Goal: Information Seeking & Learning: Learn about a topic

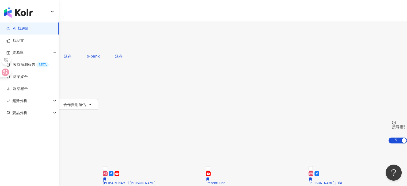
click at [168, 38] on div "不分平台 台灣 搜尋" at bounding box center [203, 35] width 407 height 29
click at [78, 32] on input "search" at bounding box center [56, 26] width 43 height 10
paste input "**********"
type input "**********"
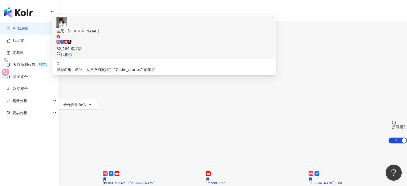
click at [214, 49] on div "82,289 追蹤者" at bounding box center [164, 46] width 215 height 12
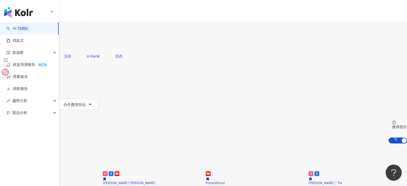
click at [78, 32] on input "search" at bounding box center [56, 26] width 43 height 10
paste input "**********"
type input "**********"
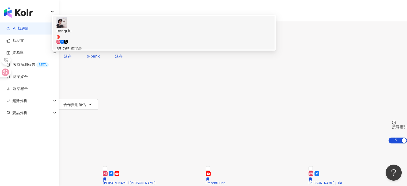
click at [172, 50] on div "65,765 追蹤者" at bounding box center [164, 46] width 215 height 12
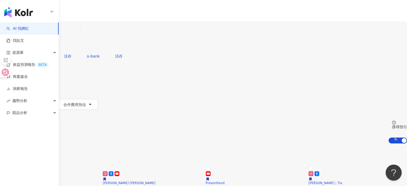
click at [78, 30] on input "search" at bounding box center [56, 26] width 43 height 10
click at [248, 38] on div "不分平台 台灣 搜尋 2cd4deb1-2780-4217-b9cc-631aebecd603 RongLiu 65,765 追蹤者 搜尋名稱、敘述、貼文含有…" at bounding box center [203, 35] width 407 height 29
click at [78, 32] on input "search" at bounding box center [56, 26] width 43 height 10
paste input "**********"
type input "**********"
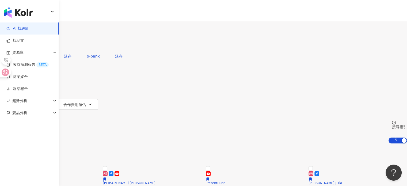
click at [78, 32] on input "**********" at bounding box center [56, 26] width 43 height 10
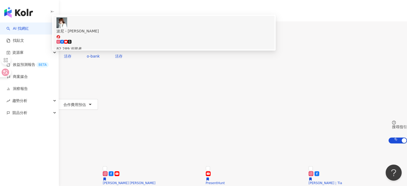
click at [171, 49] on div "82,289 追蹤者" at bounding box center [164, 49] width 215 height 6
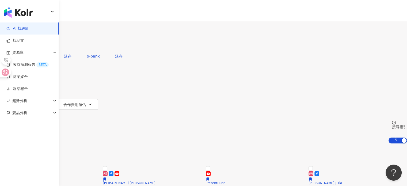
click at [78, 27] on input "search" at bounding box center [56, 26] width 43 height 10
paste input "**********"
type input "**********"
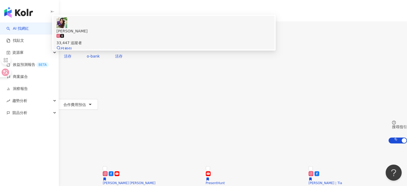
click at [184, 46] on div "33,447 追蹤者" at bounding box center [164, 40] width 215 height 12
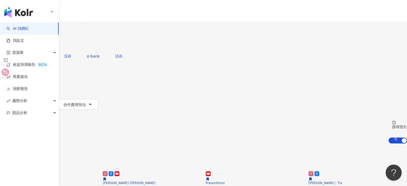
click at [78, 32] on input "search" at bounding box center [56, 26] width 43 height 10
paste input "**********"
type input "**********"
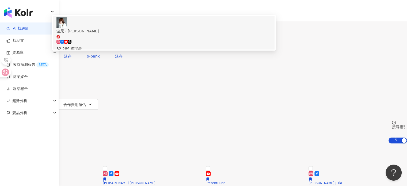
click at [175, 52] on div "82,289 追蹤者" at bounding box center [164, 46] width 215 height 12
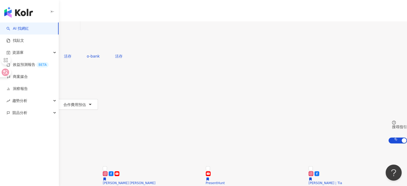
click at [78, 32] on input "search" at bounding box center [56, 26] width 43 height 10
paste input "**********"
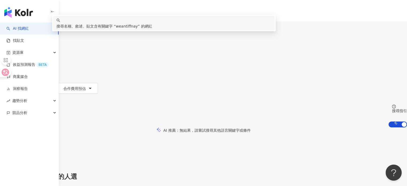
drag, startPoint x: 213, startPoint y: 35, endPoint x: 85, endPoint y: 37, distance: 127.8
click at [85, 37] on div "**********" at bounding box center [203, 35] width 407 height 29
paste input "***"
type input "**********"
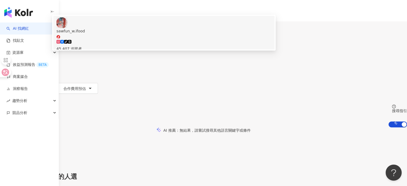
click at [167, 52] on div "45,407 追蹤者" at bounding box center [164, 49] width 215 height 6
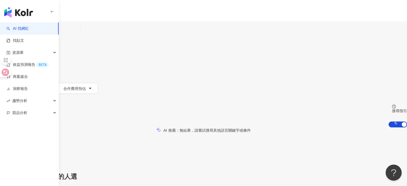
click at [78, 31] on input "search" at bounding box center [56, 26] width 43 height 10
paste input "*********"
type input "*********"
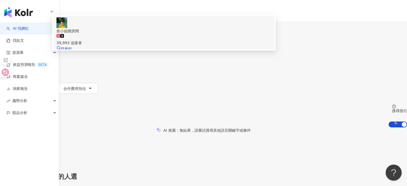
click at [165, 46] on div "39,993 追蹤者" at bounding box center [164, 40] width 215 height 12
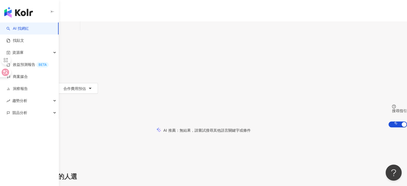
click at [78, 31] on input "search" at bounding box center [56, 26] width 43 height 10
paste input "*********"
type input "*********"
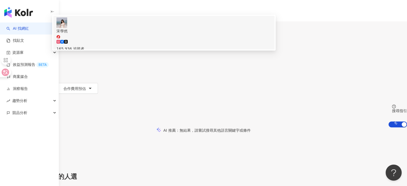
click at [176, 49] on div "165,936 追蹤者" at bounding box center [164, 46] width 215 height 12
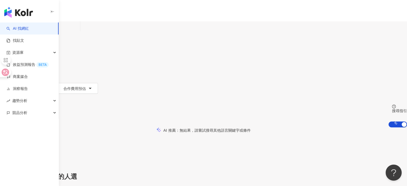
click at [78, 32] on input "search" at bounding box center [56, 26] width 43 height 10
paste input "*********"
type input "*********"
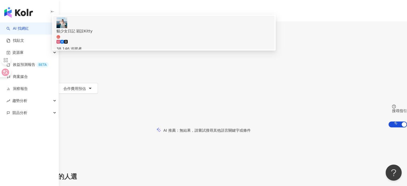
click at [165, 50] on div "38,146 追蹤者" at bounding box center [164, 49] width 215 height 6
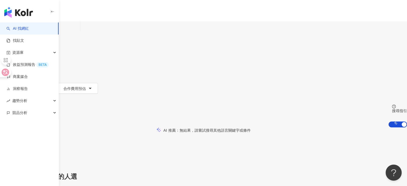
paste input "**********"
type input "**********"
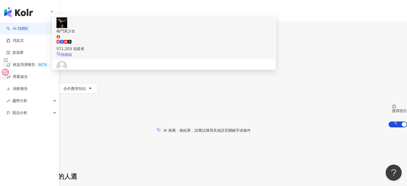
click at [158, 51] on div "571,203 追蹤者" at bounding box center [164, 49] width 215 height 6
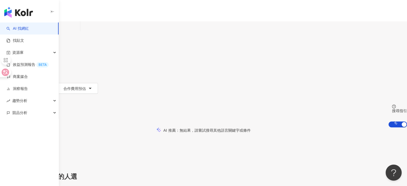
click at [78, 32] on input "search" at bounding box center [56, 26] width 43 height 10
paste input "*******"
type input "*******"
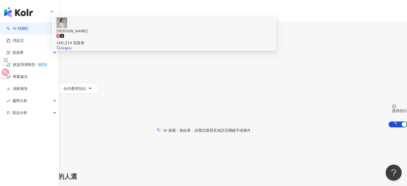
click at [175, 46] on div "100,214 追蹤者" at bounding box center [164, 40] width 215 height 12
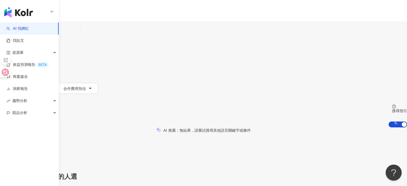
paste input "*********"
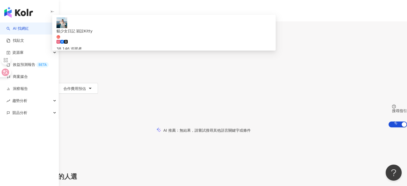
type input "*********"
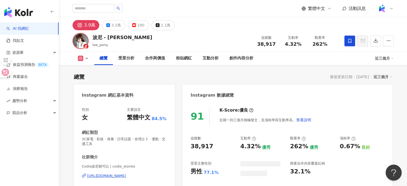
click at [120, 175] on div "https://www.instagram.com/codie_stories/" at bounding box center [106, 176] width 39 height 5
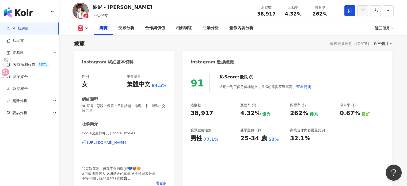
scroll to position [80, 0]
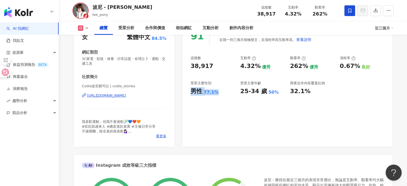
drag, startPoint x: 190, startPoint y: 92, endPoint x: 227, endPoint y: 92, distance: 36.4
click at [227, 92] on div "91 K-Score : 優良 近期一到三個月積極發文，且漲粉率與互動率高。 查看說明 追蹤數 38,917 互動率 4.32% 優秀 觀看率 262% 優秀…" at bounding box center [288, 84] width 210 height 125
drag, startPoint x: 257, startPoint y: 12, endPoint x: 277, endPoint y: 15, distance: 20.6
click at [277, 15] on div "追蹤數 38,917" at bounding box center [266, 11] width 27 height 12
drag, startPoint x: 285, startPoint y: 11, endPoint x: 301, endPoint y: 14, distance: 16.6
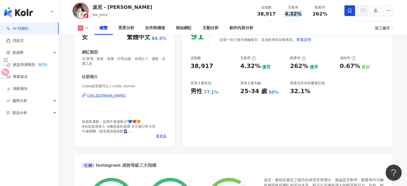
click at [301, 14] on div "4.32%" at bounding box center [293, 13] width 20 height 5
copy span "4.32%"
drag, startPoint x: 312, startPoint y: 14, endPoint x: 332, endPoint y: 16, distance: 20.2
click at [332, 16] on div "觀看率 262%" at bounding box center [320, 11] width 27 height 12
copy span "262%"
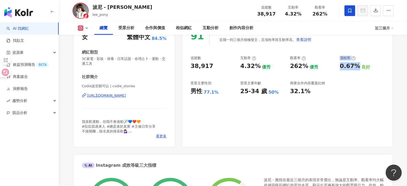
drag, startPoint x: 348, startPoint y: 67, endPoint x: 358, endPoint y: 69, distance: 10.1
click at [358, 69] on div "追蹤數 38,917 互動率 4.32% 優秀 觀看率 262% 優秀 漲粉率 0.67% 良好 受眾主要性別 男性 77.1% 受眾主要年齡 25-34 歲…" at bounding box center [288, 76] width 194 height 40
click at [357, 77] on div "追蹤數 38,917 互動率 4.32% 優秀 觀看率 262% 優秀 漲粉率 0.67% 良好 受眾主要性別 男性 77.1% 受眾主要年齡 25-34 歲…" at bounding box center [288, 76] width 194 height 40
drag, startPoint x: 340, startPoint y: 69, endPoint x: 358, endPoint y: 69, distance: 18.7
click at [358, 69] on div "0.67% 良好" at bounding box center [362, 66] width 44 height 8
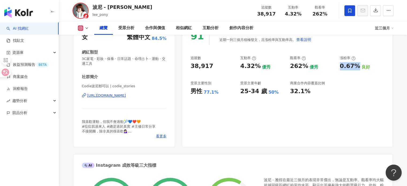
copy div "0.67%"
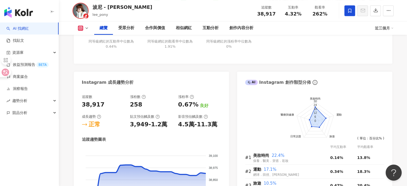
scroll to position [295, 0]
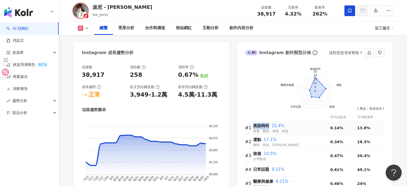
drag, startPoint x: 254, startPoint y: 124, endPoint x: 268, endPoint y: 124, distance: 13.9
click at [268, 124] on span "美妝時尚" at bounding box center [261, 125] width 16 height 5
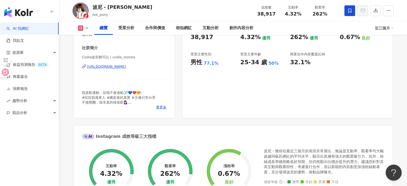
scroll to position [80, 0]
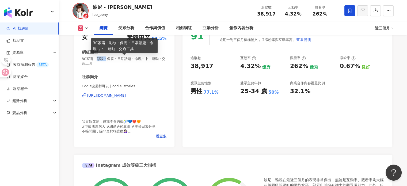
drag, startPoint x: 105, startPoint y: 62, endPoint x: 108, endPoint y: 58, distance: 4.4
click at [108, 58] on span "3C家電 · 彩妝 · 保養 · 日常話題 · 命理占卜 · 運動 · 交通工具" at bounding box center [124, 62] width 85 height 10
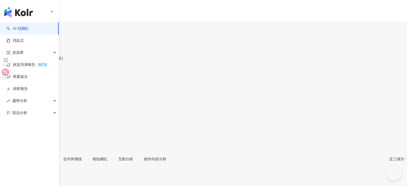
click at [91, 36] on div "RongLiu pink_black0123, [PERSON_NAME] 追蹤數 52,029 互動率 0.43% 觀看率 31.3%" at bounding box center [203, 94] width 407 height 118
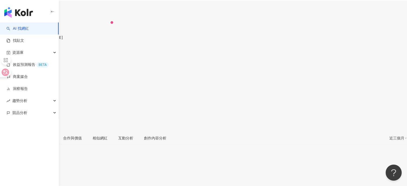
scroll to position [27, 0]
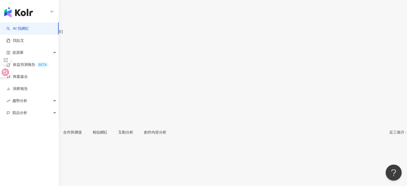
click at [273, 41] on div "52,029" at bounding box center [203, 46] width 407 height 10
drag, startPoint x: 285, startPoint y: 17, endPoint x: 304, endPoint y: 20, distance: 19.0
click at [303, 34] on div "追蹤數 52,029 互動率 0.43% 觀看率 31.3%" at bounding box center [203, 59] width 407 height 51
copy span "0.43%"
drag, startPoint x: 311, startPoint y: 17, endPoint x: 328, endPoint y: 17, distance: 16.9
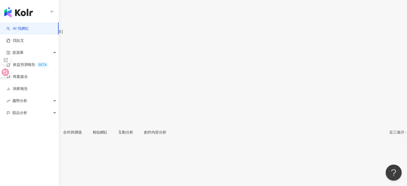
click at [328, 75] on div "31.3%" at bounding box center [203, 80] width 407 height 10
copy span "31.3%"
drag, startPoint x: 336, startPoint y: 118, endPoint x: 360, endPoint y: 122, distance: 23.6
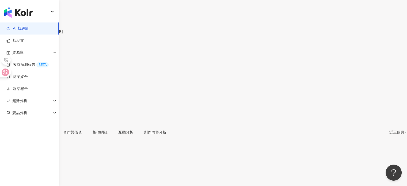
drag, startPoint x: 340, startPoint y: 121, endPoint x: 358, endPoint y: 122, distance: 18.2
copy div "-0.29%"
drag, startPoint x: 119, startPoint y: 113, endPoint x: 70, endPoint y: 111, distance: 49.9
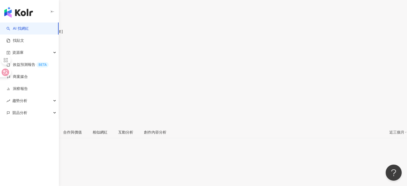
copy span "台灣旅遊 · 美食 · 旅遊"
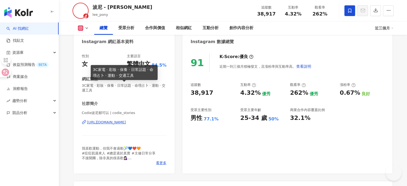
scroll to position [27, 0]
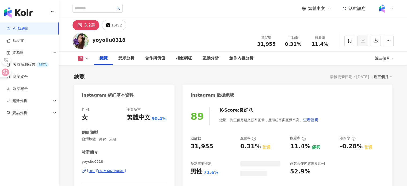
click at [103, 172] on div "[URL][DOMAIN_NAME]" at bounding box center [106, 171] width 39 height 5
click at [102, 161] on div "性別 女 主要語言 繁體中文 90.4% 網紅類型 台灣旅遊 · 美食 · 旅遊 社群簡介 yoyoliu0318 [URL][DOMAIN_NAME] 📍[…" at bounding box center [124, 162] width 101 height 120
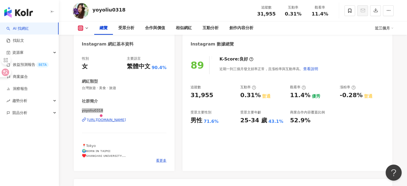
scroll to position [27, 0]
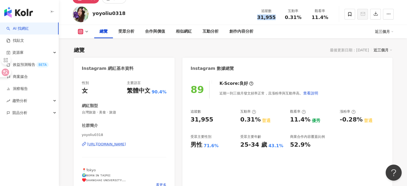
drag, startPoint x: 257, startPoint y: 18, endPoint x: 273, endPoint y: 21, distance: 15.8
click at [273, 21] on div "追蹤數 31,955 互動率 0.31% 觀看率 11.4%" at bounding box center [293, 14] width 80 height 16
drag, startPoint x: 287, startPoint y: 17, endPoint x: 301, endPoint y: 20, distance: 14.7
click at [301, 20] on div "追蹤數 31,955 互動率 0.31% 觀看率 11.4%" at bounding box center [293, 14] width 80 height 16
copy span "0.31%"
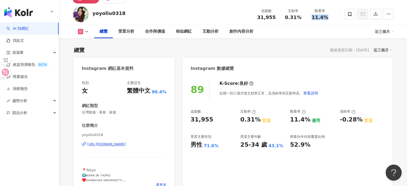
drag, startPoint x: 313, startPoint y: 16, endPoint x: 334, endPoint y: 19, distance: 21.9
click at [334, 19] on div "yoyoliu0318 追蹤數 31,955 互動率 0.31% 觀看率 11.4%" at bounding box center [233, 13] width 343 height 21
copy span "11.4%"
drag, startPoint x: 338, startPoint y: 120, endPoint x: 359, endPoint y: 123, distance: 21.1
click at [359, 123] on div "追蹤數 31,955 互動率 0.31% 普通 觀看率 11.4% 優秀 漲粉率 -0.28% 普通 受眾主要性別 男性 71.6% 受眾主要年齡 25-34…" at bounding box center [288, 129] width 194 height 40
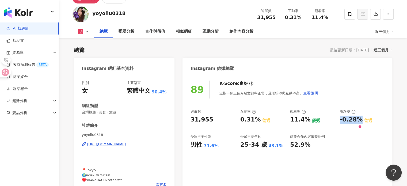
copy div "-0.28%"
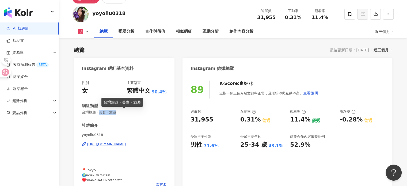
drag, startPoint x: 100, startPoint y: 114, endPoint x: 127, endPoint y: 114, distance: 26.8
click at [127, 114] on span "台灣旅遊 · 美食 · 旅遊" at bounding box center [124, 112] width 85 height 5
copy span "美食 · 旅遊"
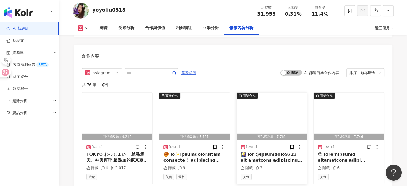
scroll to position [1634, 0]
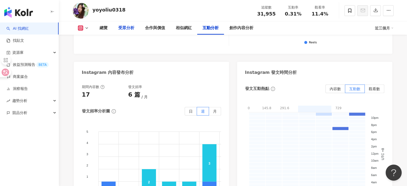
click at [131, 29] on div "受眾分析" at bounding box center [126, 28] width 16 height 6
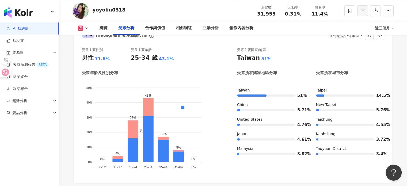
scroll to position [457, 0]
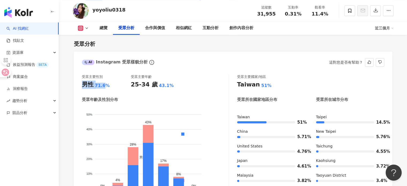
drag, startPoint x: 81, startPoint y: 85, endPoint x: 105, endPoint y: 89, distance: 24.7
click at [105, 89] on div "受眾主要性別 男性 71.6% 受眾主要年齡 25-34 歲 43.1% 受眾年齡及性別分布 男性 女性 50% 50% 40% 40% 30% 30% 20…" at bounding box center [233, 139] width 319 height 141
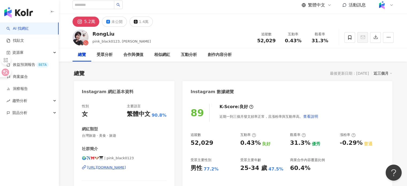
scroll to position [27, 0]
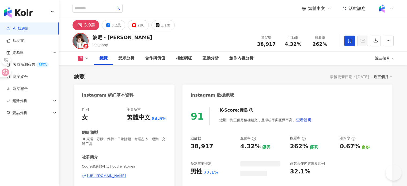
scroll to position [27, 0]
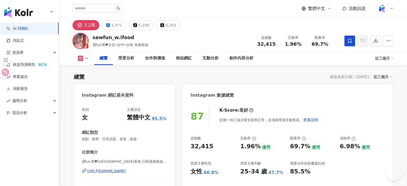
drag, startPoint x: 108, startPoint y: 173, endPoint x: 107, endPoint y: 46, distance: 126.9
click at [108, 173] on div "https://www.instagram.com/sawfun_w.ifood/" at bounding box center [106, 171] width 39 height 5
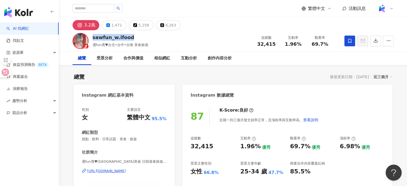
drag, startPoint x: 93, startPoint y: 36, endPoint x: 141, endPoint y: 32, distance: 47.5
click at [141, 32] on div "sawfun_w.ifood 遇fun胃♥台北•台中•台南 美食旅遊 追蹤數 32,415 互動率 1.96% 觀看率 69.7%" at bounding box center [233, 40] width 343 height 21
copy div "sawfun_w.ifood"
drag, startPoint x: 81, startPoint y: 161, endPoint x: 93, endPoint y: 161, distance: 12.1
click at [93, 161] on div "性別 女 主要語言 繁體中文 95.5% 網紅類型 甜點 · 飲料 · 日常話題 · 美食 · 旅遊 社群簡介 遇fun胃♥台北 台中美食 日韓港泰旅遊展覽 …" at bounding box center [124, 162] width 101 height 120
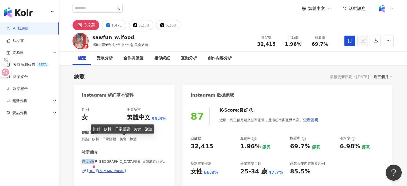
copy span "遇fun胃"
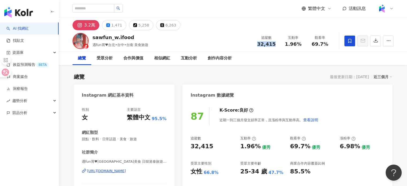
drag, startPoint x: 260, startPoint y: 45, endPoint x: 277, endPoint y: 44, distance: 16.3
click at [277, 44] on div "追蹤數 32,415" at bounding box center [266, 41] width 27 height 12
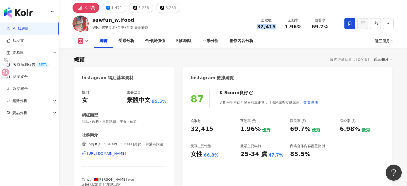
scroll to position [27, 0]
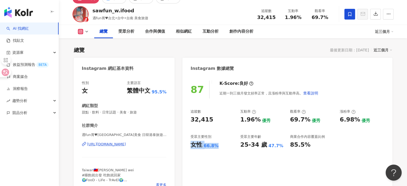
drag, startPoint x: 191, startPoint y: 145, endPoint x: 223, endPoint y: 145, distance: 31.9
click at [223, 145] on div "女性 66.8%" at bounding box center [213, 145] width 44 height 8
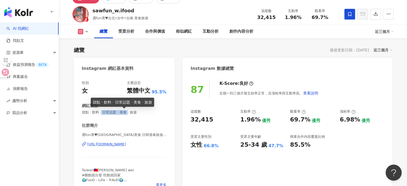
drag, startPoint x: 133, startPoint y: 111, endPoint x: 105, endPoint y: 111, distance: 28.4
click at [105, 111] on span "甜點 · 飲料 · 日常話題 · 美食 · 旅遊" at bounding box center [124, 112] width 85 height 5
copy span "日常話題 · 美食"
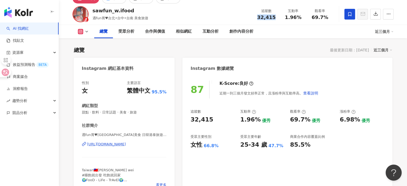
drag, startPoint x: 257, startPoint y: 20, endPoint x: 273, endPoint y: 18, distance: 16.1
click at [273, 18] on div "32,415" at bounding box center [267, 17] width 20 height 5
copy span "32,415"
drag, startPoint x: 286, startPoint y: 16, endPoint x: 301, endPoint y: 17, distance: 15.6
click at [301, 17] on div "1.96%" at bounding box center [293, 17] width 20 height 5
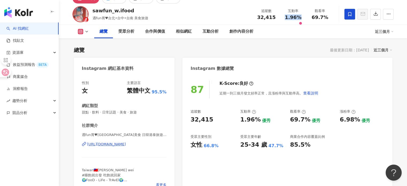
copy span "1.96%"
drag, startPoint x: 310, startPoint y: 18, endPoint x: 327, endPoint y: 20, distance: 16.7
click at [327, 20] on div "69.7%" at bounding box center [320, 17] width 20 height 5
copy span "69.7%"
drag, startPoint x: 340, startPoint y: 121, endPoint x: 358, endPoint y: 120, distance: 18.2
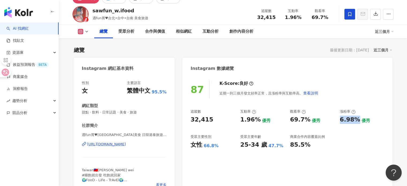
click at [358, 120] on div "追蹤數 32,415 互動率 1.96% 優秀 觀看率 69.7% 優秀 漲粉率 6.98% 優秀 受眾主要性別 女性 66.8% 受眾主要年齡 25-34 …" at bounding box center [288, 129] width 194 height 40
copy div "6.98%"
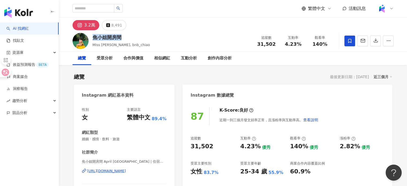
drag, startPoint x: 97, startPoint y: 38, endPoint x: 135, endPoint y: 17, distance: 43.3
click at [119, 37] on div "焦小姐開房間 Miss [PERSON_NAME], bnb_chiao 追蹤數 31,502 互動率 4.23% 觀看率 140%" at bounding box center [233, 40] width 343 height 21
drag, startPoint x: 276, startPoint y: 44, endPoint x: 269, endPoint y: 46, distance: 7.5
click at [276, 44] on div "31,502" at bounding box center [267, 44] width 20 height 5
drag, startPoint x: 295, startPoint y: 45, endPoint x: 302, endPoint y: 45, distance: 7.5
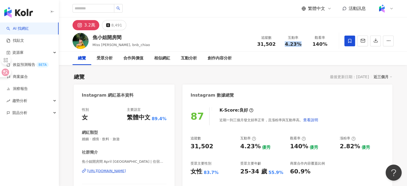
click at [302, 45] on div "4.23%" at bounding box center [293, 44] width 20 height 5
copy span "4.23%"
drag, startPoint x: 313, startPoint y: 42, endPoint x: 331, endPoint y: 45, distance: 18.6
click at [331, 45] on div "觀看率 140%" at bounding box center [320, 41] width 27 height 12
copy span "140%"
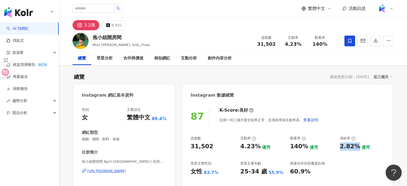
drag, startPoint x: 342, startPoint y: 150, endPoint x: 356, endPoint y: 150, distance: 14.2
click at [356, 150] on div "2.82%" at bounding box center [350, 146] width 20 height 8
copy div "2.82%"
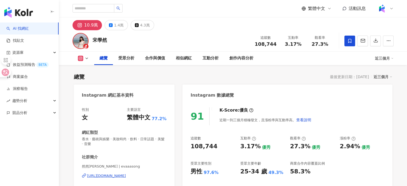
click at [126, 175] on div "[URL][DOMAIN_NAME]" at bounding box center [106, 176] width 39 height 5
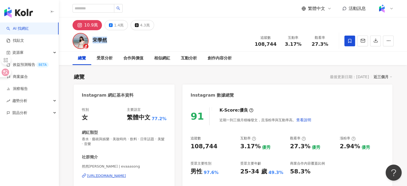
drag, startPoint x: 108, startPoint y: 41, endPoint x: 94, endPoint y: 41, distance: 13.9
click at [94, 41] on div "[PERSON_NAME] 追蹤數 108,744 互動率 3.17% 觀看率 27.3%" at bounding box center [233, 40] width 343 height 21
copy div "宋學然"
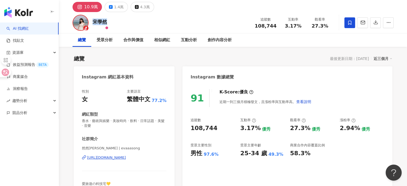
scroll to position [27, 0]
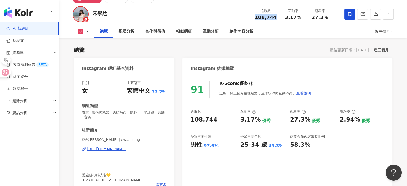
drag, startPoint x: 258, startPoint y: 15, endPoint x: 276, endPoint y: 17, distance: 18.9
click at [276, 17] on div "108,744" at bounding box center [266, 17] width 22 height 5
copy span "108,744"
drag, startPoint x: 286, startPoint y: 17, endPoint x: 303, endPoint y: 19, distance: 17.5
click at [303, 19] on div "3.17%" at bounding box center [293, 17] width 20 height 5
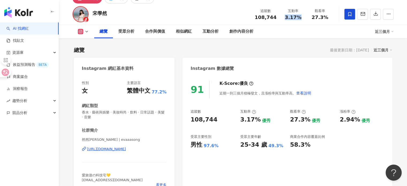
copy span "3.17%"
drag, startPoint x: 311, startPoint y: 18, endPoint x: 330, endPoint y: 20, distance: 18.6
click at [330, 20] on div "追蹤數 108,744 互動率 3.17% 觀看率 27.3%" at bounding box center [293, 14] width 82 height 16
copy span "27.3%"
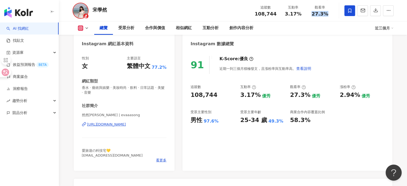
scroll to position [80, 0]
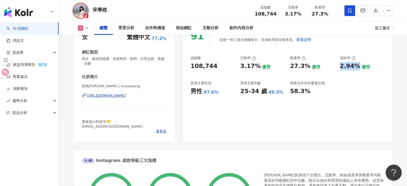
drag, startPoint x: 340, startPoint y: 66, endPoint x: 356, endPoint y: 69, distance: 16.1
click at [356, 69] on div "追蹤數 108,744 互動率 3.17% 優秀 觀看率 27.3% 優秀 漲粉率 2.94% 優秀 受眾主要性別 男性 97.6% 受眾主要年齡 25-34…" at bounding box center [288, 76] width 194 height 40
copy div "2.94%"
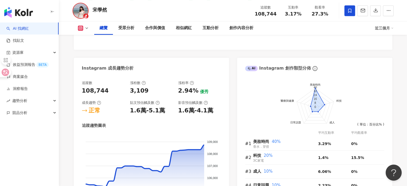
scroll to position [321, 0]
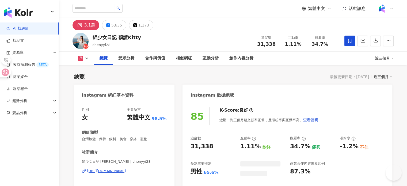
drag, startPoint x: 124, startPoint y: 173, endPoint x: 280, endPoint y: 8, distance: 226.6
click at [124, 173] on div "[URL][DOMAIN_NAME]" at bounding box center [106, 171] width 39 height 5
click at [138, 35] on div "貓少女日記 穎誼Kitty" at bounding box center [117, 37] width 48 height 7
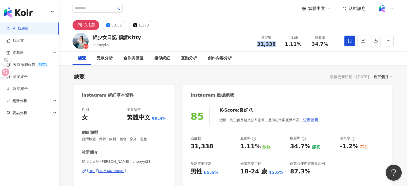
click at [277, 43] on div "追蹤數 31,338" at bounding box center [266, 41] width 27 height 12
drag, startPoint x: 284, startPoint y: 41, endPoint x: 303, endPoint y: 44, distance: 19.5
click at [303, 44] on div "互動率 1.11%" at bounding box center [293, 41] width 27 height 12
copy span "1.11%"
drag, startPoint x: 312, startPoint y: 40, endPoint x: 332, endPoint y: 46, distance: 20.7
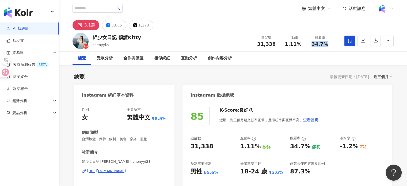
click at [332, 46] on div "觀看率 34.7%" at bounding box center [320, 41] width 27 height 12
copy span "34.7%"
drag, startPoint x: 340, startPoint y: 145, endPoint x: 356, endPoint y: 149, distance: 16.2
click at [356, 149] on div "追蹤數 31,338 互動率 1.11% 良好 觀看率 34.7% 優秀 漲粉率 -1.2% 不佳 受眾主要性別 男性 65.6% 受眾主要年齡 18-24 …" at bounding box center [288, 156] width 194 height 40
copy div "-1.2%"
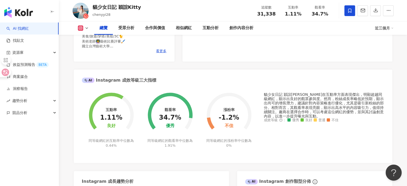
scroll to position [134, 0]
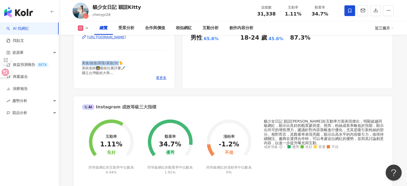
drag, startPoint x: 80, startPoint y: 62, endPoint x: 119, endPoint y: 62, distance: 38.6
click at [119, 62] on div "性別 女 主要語言 繁體中文 98.5% 網紅類型 台灣旅遊 · 保養 · 飲料 · 美食 · 穿搭 · 寵物 社群簡介 貓少女日記 YING YI CHEN…" at bounding box center [124, 28] width 101 height 120
copy span "美食/旅遊/穿搭/美妝/3C"
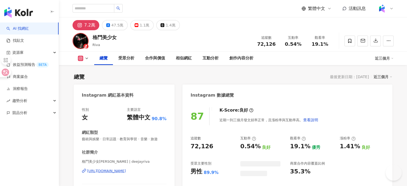
click at [126, 170] on div "https://www.instagram.com/deejayriva/" at bounding box center [106, 171] width 39 height 5
drag, startPoint x: 99, startPoint y: 38, endPoint x: 95, endPoint y: 38, distance: 4.0
click at [95, 38] on div "格鬥美少女" at bounding box center [105, 37] width 24 height 7
click at [133, 37] on div "格鬥美少女 Riva 追蹤數 72,126 互動率 0.54% 觀看率 19.1%" at bounding box center [233, 40] width 343 height 21
click at [103, 36] on div "格鬥美少女 Riva 追蹤數 72,126 互動率 0.54% 觀看率 19.1%" at bounding box center [233, 40] width 343 height 21
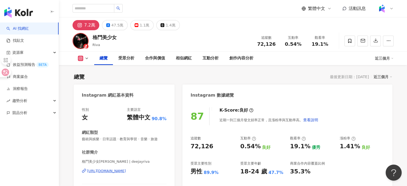
drag, startPoint x: 112, startPoint y: 37, endPoint x: 121, endPoint y: 37, distance: 8.9
click at [117, 37] on div "格鬥美少女 Riva 追蹤數 72,126 互動率 0.54% 觀看率 19.1%" at bounding box center [233, 40] width 343 height 21
click at [121, 37] on div "格鬥美少女 Riva 追蹤數 72,126 互動率 0.54% 觀看率 19.1%" at bounding box center [233, 40] width 343 height 21
click at [96, 37] on div "格鬥美少女" at bounding box center [105, 37] width 24 height 7
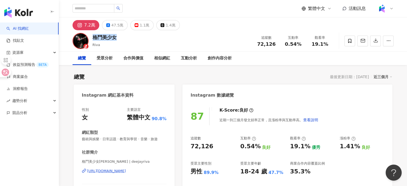
drag, startPoint x: 92, startPoint y: 37, endPoint x: 117, endPoint y: 36, distance: 24.9
click at [117, 36] on div "格鬥美少女 Riva 追蹤數 72,126 互動率 0.54% 觀看率 19.1%" at bounding box center [233, 40] width 343 height 21
copy div "格鬥美少女"
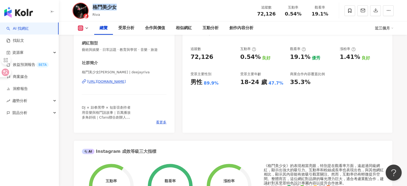
scroll to position [80, 0]
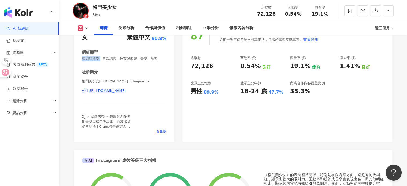
drag, startPoint x: 82, startPoint y: 57, endPoint x: 100, endPoint y: 58, distance: 17.7
click at [100, 58] on span "藝術與娛樂 · 日常話題 · 教育與學習 · 音樂 · 旅遊" at bounding box center [124, 59] width 85 height 5
copy span "藝術與娛樂"
click at [112, 62] on div "性別 女 主要語言 繁體中文 90.8% 網紅類型 藝術與娛樂 · 日常話題 · 教育與學習 · 音樂 · 旅遊 社群簡介 格鬥美少女Riva | deeja…" at bounding box center [124, 80] width 85 height 107
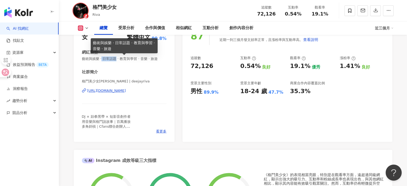
drag, startPoint x: 110, startPoint y: 59, endPoint x: 118, endPoint y: 60, distance: 7.8
click at [118, 60] on span "藝術與娛樂 · 日常話題 · 教育與學習 · 音樂 · 旅遊" at bounding box center [124, 59] width 85 height 5
copy span "日常話題"
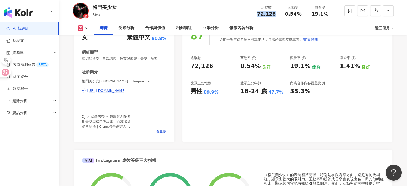
drag, startPoint x: 257, startPoint y: 14, endPoint x: 273, endPoint y: 16, distance: 15.9
click at [273, 16] on div "72,126" at bounding box center [267, 13] width 20 height 5
copy span "72,126"
drag, startPoint x: 286, startPoint y: 14, endPoint x: 302, endPoint y: 18, distance: 15.9
click at [302, 18] on div "追蹤數 72,126 互動率 0.54% 觀看率 19.1%" at bounding box center [293, 11] width 80 height 16
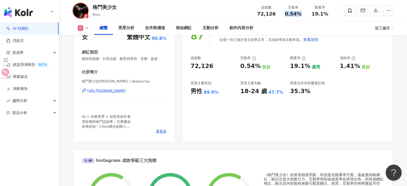
copy span "0.54%"
drag, startPoint x: 316, startPoint y: 14, endPoint x: 333, endPoint y: 17, distance: 17.9
click at [333, 17] on div "格鬥美少女 Riva 追蹤數 72,126 互動率 0.54% 觀看率 19.1%" at bounding box center [233, 10] width 343 height 21
copy span "19.1%"
drag, startPoint x: 337, startPoint y: 66, endPoint x: 358, endPoint y: 67, distance: 20.7
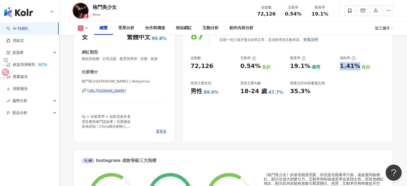
click at [358, 67] on div "追蹤數 72,126 互動率 0.54% 良好 觀看率 19.1% 優秀 漲粉率 1.41% 良好 受眾主要性別 男性 89.9% 受眾主要年齡 18-24 …" at bounding box center [288, 76] width 194 height 40
copy div "1.41%"
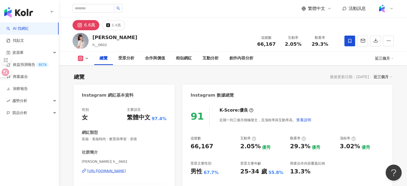
click at [128, 174] on div "[PERSON_NAME]| h__0602 [URL][DOMAIN_NAME]" at bounding box center [124, 174] width 85 height 31
click at [126, 172] on div "[URL][DOMAIN_NAME]" at bounding box center [106, 171] width 39 height 5
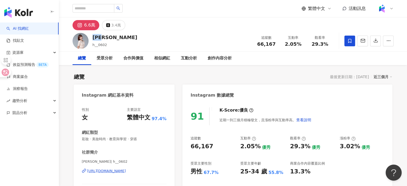
drag, startPoint x: 103, startPoint y: 38, endPoint x: 92, endPoint y: 39, distance: 11.3
click at [93, 39] on div "[PERSON_NAME]" at bounding box center [115, 37] width 45 height 7
copy div "[PERSON_NAME]"
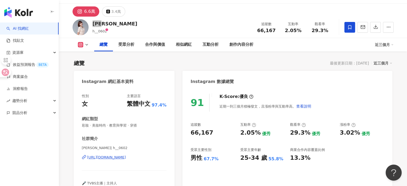
scroll to position [27, 0]
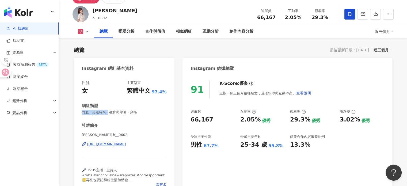
click at [112, 113] on div "性別 女 主要語言 繁體中文 97.4% 網紅類型 彩妝 · 美妝時尚 · 教育與學習 · 穿搭 社群簡介 [PERSON_NAME] | h__0602 […" at bounding box center [124, 135] width 101 height 120
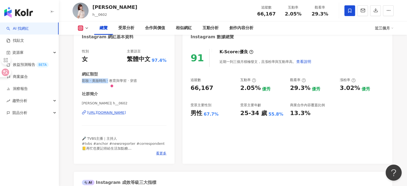
scroll to position [0, 0]
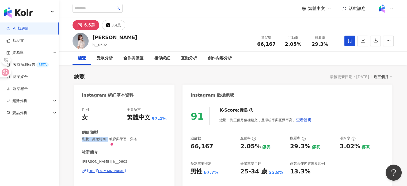
click at [124, 137] on span "彩妝 · 美妝時尚 · 教育與學習 · 穿搭" at bounding box center [124, 139] width 85 height 5
drag, startPoint x: 260, startPoint y: 46, endPoint x: 274, endPoint y: 43, distance: 14.4
click at [274, 43] on div "66,167" at bounding box center [267, 44] width 20 height 5
drag, startPoint x: 257, startPoint y: 44, endPoint x: 276, endPoint y: 43, distance: 19.3
click at [276, 43] on div "追蹤數 66,167" at bounding box center [266, 41] width 27 height 12
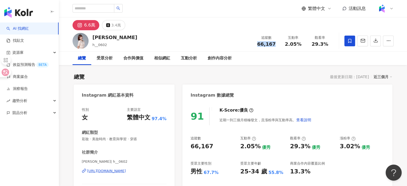
copy span "66,167"
drag, startPoint x: 287, startPoint y: 42, endPoint x: 303, endPoint y: 42, distance: 16.1
click at [303, 42] on div "2.05%" at bounding box center [293, 44] width 20 height 5
copy span "2.05%"
drag, startPoint x: 315, startPoint y: 43, endPoint x: 332, endPoint y: 46, distance: 17.4
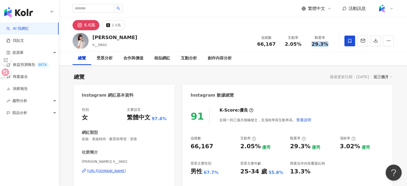
click at [332, 46] on div "觀看率 29.3%" at bounding box center [320, 41] width 27 height 12
copy span "29.3%"
drag, startPoint x: 346, startPoint y: 147, endPoint x: 358, endPoint y: 152, distance: 12.6
click at [358, 152] on div "追蹤數 66,167 互動率 2.05% 優秀 觀看率 29.3% 優秀 漲粉率 3.02% 優秀 受眾主要性別 男性 67.7% 受眾主要年齡 25-34 …" at bounding box center [288, 156] width 194 height 40
copy div "3.02%"
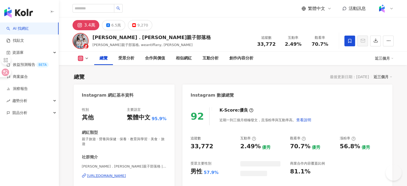
scroll to position [33, 0]
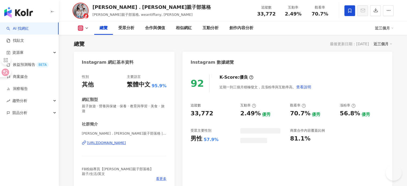
click at [126, 144] on div "[URL][DOMAIN_NAME]" at bounding box center [106, 143] width 39 height 5
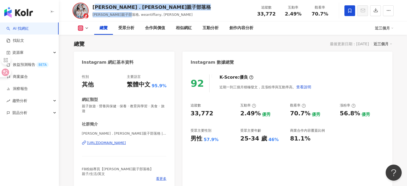
drag, startPoint x: 95, startPoint y: 8, endPoint x: 145, endPoint y: 12, distance: 50.5
click at [140, 12] on div "[PERSON_NAME]．[PERSON_NAME]親子部落[PERSON_NAME]親子部落格, weantiffany, [PERSON_NAME]" at bounding box center [152, 10] width 119 height 13
click at [185, 11] on div "[PERSON_NAME]．[PERSON_NAME]親子部落[PERSON_NAME]親子部落格, weantiffany, [PERSON_NAME] 追…" at bounding box center [233, 10] width 343 height 21
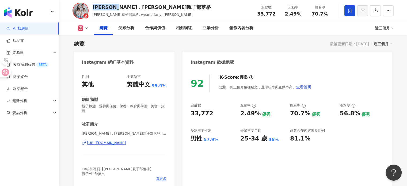
drag, startPoint x: 92, startPoint y: 7, endPoint x: 130, endPoint y: 8, distance: 38.1
click at [130, 8] on div "[PERSON_NAME]．[PERSON_NAME]親子部落格" at bounding box center [152, 7] width 119 height 7
click at [169, 11] on div "[PERSON_NAME]．[PERSON_NAME]親子部落[PERSON_NAME]親子部落格, weantiffany, [PERSON_NAME] 追…" at bounding box center [233, 10] width 343 height 21
drag, startPoint x: 124, startPoint y: 133, endPoint x: 136, endPoint y: 134, distance: 12.4
click at [136, 134] on span "[PERSON_NAME]．[PERSON_NAME]親子部落格 | weantiffany" at bounding box center [124, 133] width 85 height 5
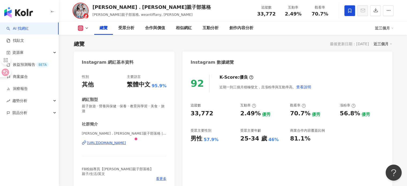
click at [158, 125] on div "社群簡介" at bounding box center [124, 125] width 85 height 6
drag, startPoint x: 147, startPoint y: 133, endPoint x: 127, endPoint y: 137, distance: 20.9
click at [127, 137] on div "[PERSON_NAME]．[PERSON_NAME]親子部落格 | weantiffany [URL][DOMAIN_NAME]" at bounding box center [124, 146] width 85 height 31
click at [113, 126] on div "社群簡介" at bounding box center [124, 125] width 85 height 6
drag, startPoint x: 125, startPoint y: 135, endPoint x: 145, endPoint y: 140, distance: 20.8
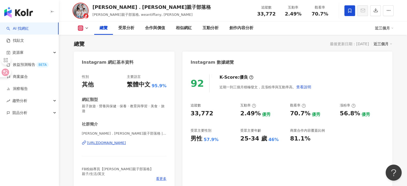
click at [145, 140] on div "[PERSON_NAME]．[PERSON_NAME]親子部落格 | weantiffany [URL][DOMAIN_NAME]" at bounding box center [124, 146] width 85 height 31
click at [121, 124] on div "社群簡介" at bounding box center [124, 125] width 85 height 6
drag, startPoint x: 82, startPoint y: 132, endPoint x: 107, endPoint y: 132, distance: 24.9
click at [106, 132] on span "[PERSON_NAME]．[PERSON_NAME]親子部落格 | weantiffany" at bounding box center [124, 133] width 85 height 5
click at [118, 125] on div "社群簡介" at bounding box center [124, 125] width 85 height 6
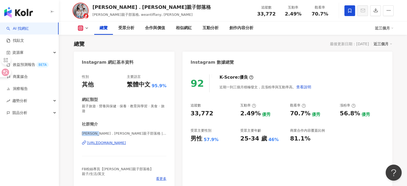
drag, startPoint x: 83, startPoint y: 134, endPoint x: 111, endPoint y: 138, distance: 28.5
click at [111, 138] on div "[PERSON_NAME]．[PERSON_NAME]親子部落格 | weantiffany [URL][DOMAIN_NAME]" at bounding box center [124, 146] width 85 height 31
click at [125, 124] on div "社群簡介" at bounding box center [124, 125] width 85 height 6
drag, startPoint x: 93, startPoint y: 7, endPoint x: 130, endPoint y: 3, distance: 37.4
click at [129, 3] on div "[PERSON_NAME]．[PERSON_NAME]親子部落[PERSON_NAME]親子部落格, weantiffany, [PERSON_NAME] 追…" at bounding box center [233, 10] width 343 height 21
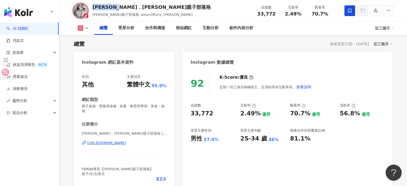
scroll to position [31, 0]
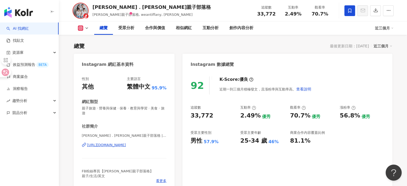
click at [156, 4] on div "[PERSON_NAME]．[PERSON_NAME]親子部落格" at bounding box center [152, 7] width 119 height 7
drag, startPoint x: 81, startPoint y: 136, endPoint x: 124, endPoint y: 134, distance: 43.4
click at [124, 134] on div "性別 其他 主要語言 繁體中文 95.9% 網紅類型 親子旅遊 · 營養與保健 · 保養 · 教育與學習 · 美食 · 旅遊 社群簡介 [PERSON_NAM…" at bounding box center [124, 131] width 101 height 120
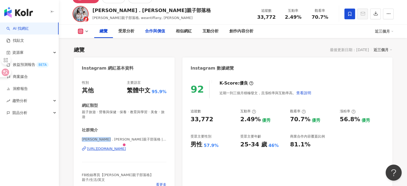
copy span "[PERSON_NAME]．[PERSON_NAME]親子部落格"
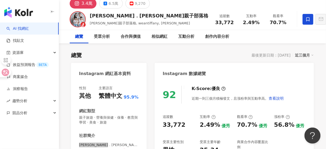
scroll to position [47, 0]
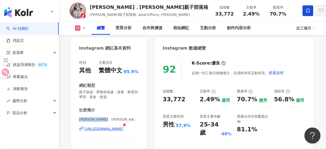
click at [296, 34] on div "總覽 受眾分析 合作與價值 相似網紅 互動分析 創作內容分析" at bounding box center [193, 27] width 205 height 13
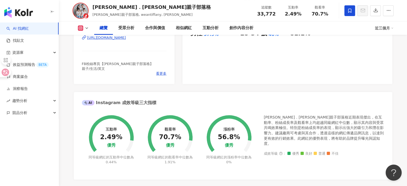
scroll to position [76, 0]
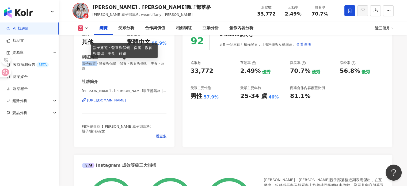
drag, startPoint x: 81, startPoint y: 64, endPoint x: 96, endPoint y: 63, distance: 15.3
click at [96, 63] on div "性別 其他 主要語言 繁體中文 95.9% 網紅類型 親子旅遊 · 營養與保健 · 保養 · 教育與學習 · 美食 · 旅遊 社群簡介 [PERSON_NAM…" at bounding box center [124, 87] width 101 height 120
copy span "親子旅遊"
click at [108, 69] on span "親子旅遊 · 營養與保健 · 保養 · 教育與學習 · 美食 · 旅遊" at bounding box center [124, 66] width 85 height 10
drag, startPoint x: 83, startPoint y: 64, endPoint x: 119, endPoint y: 64, distance: 36.4
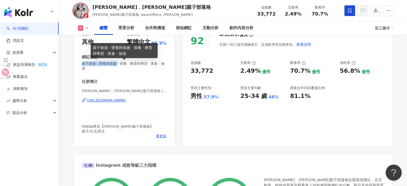
click at [119, 64] on span "親子旅遊 · 營養與保健 · 保養 · 教育與學習 · 美食 · 旅遊" at bounding box center [124, 66] width 85 height 10
copy span "親子旅遊 · 營養與保健"
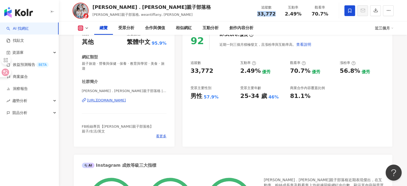
drag, startPoint x: 256, startPoint y: 14, endPoint x: 277, endPoint y: 14, distance: 21.2
click at [277, 14] on div "追蹤數 33,772" at bounding box center [266, 11] width 27 height 12
copy span "33,772"
drag, startPoint x: 285, startPoint y: 14, endPoint x: 301, endPoint y: 17, distance: 16.3
click at [301, 17] on div "追蹤數 33,772 互動率 2.49% 觀看率 70.7%" at bounding box center [293, 11] width 80 height 16
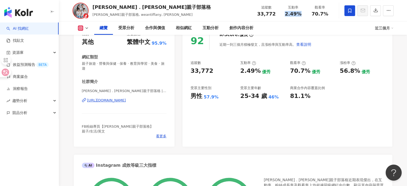
copy span "2.49%"
drag, startPoint x: 313, startPoint y: 14, endPoint x: 334, endPoint y: 14, distance: 22.0
click at [334, 14] on div "[PERSON_NAME]．[PERSON_NAME]親子部落[PERSON_NAME]親子部落格, weantiffany, [PERSON_NAME] 追…" at bounding box center [233, 10] width 343 height 21
copy span "70.7%"
drag, startPoint x: 338, startPoint y: 72, endPoint x: 356, endPoint y: 71, distance: 18.2
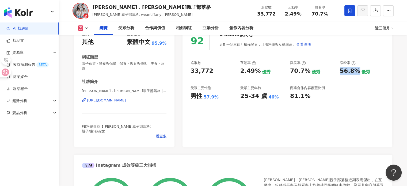
click at [356, 71] on div "追蹤數 33,772 互動率 2.49% 優秀 觀看率 70.7% 優秀 漲粉率 56.8% 優秀 受眾主要性別 男性 57.9% 受眾主要年齡 25-34 …" at bounding box center [288, 81] width 194 height 40
copy div "56.8%"
